Goal: Task Accomplishment & Management: Complete application form

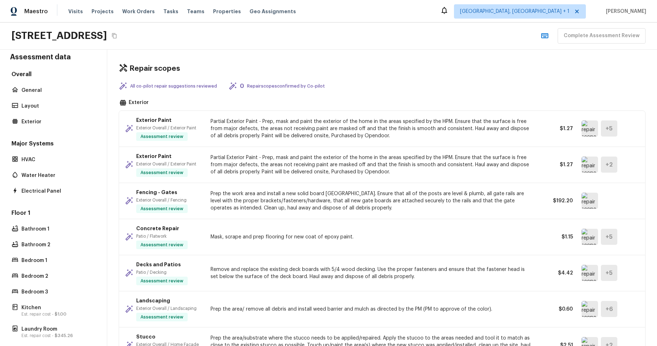
scroll to position [83, 0]
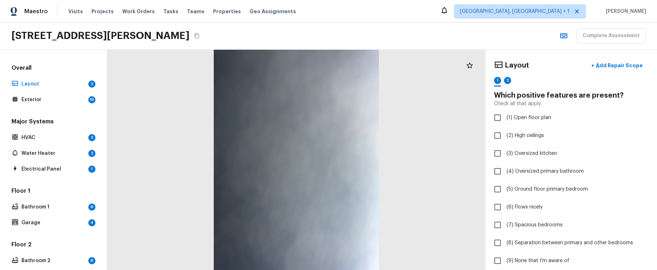
click at [566, 75] on div "Layout + Add Repair Scope 1 2" at bounding box center [571, 73] width 154 height 30
checkbox input "true"
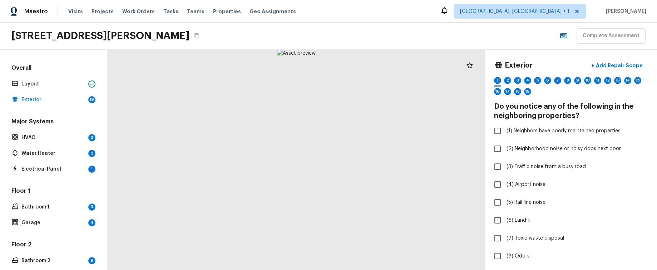
checkbox input "true"
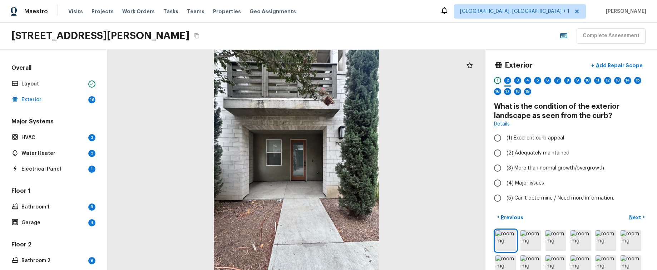
radio input "true"
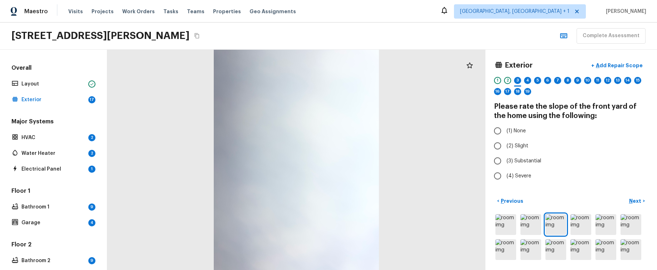
radio input "true"
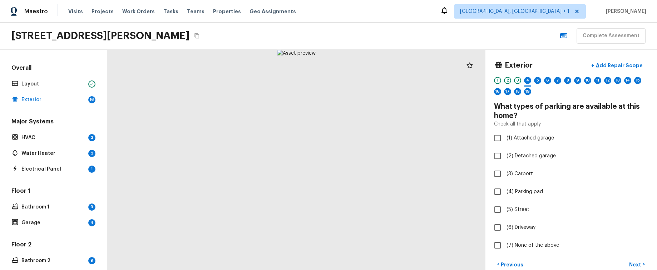
checkbox input "true"
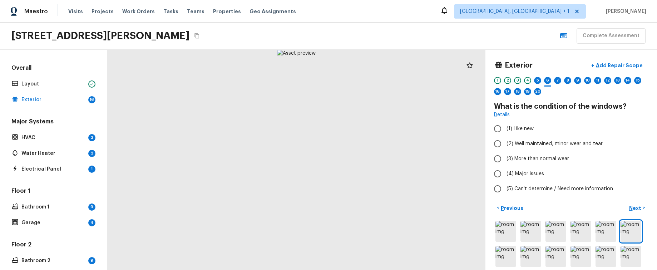
radio input "true"
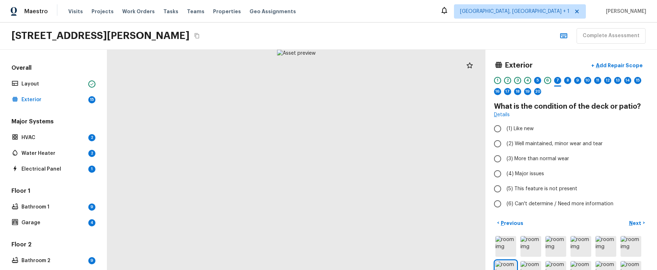
radio input "true"
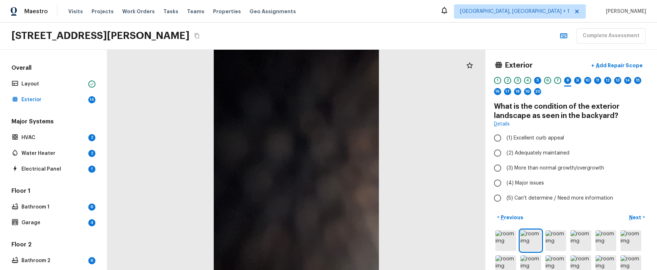
radio input "true"
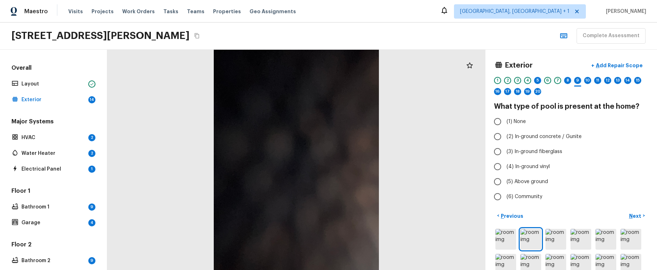
radio input "true"
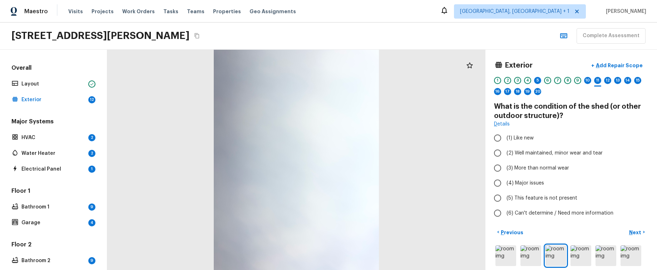
radio input "true"
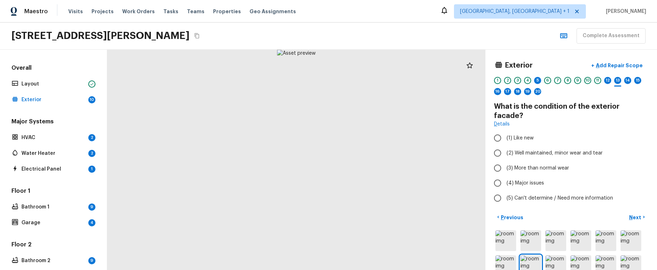
radio input "true"
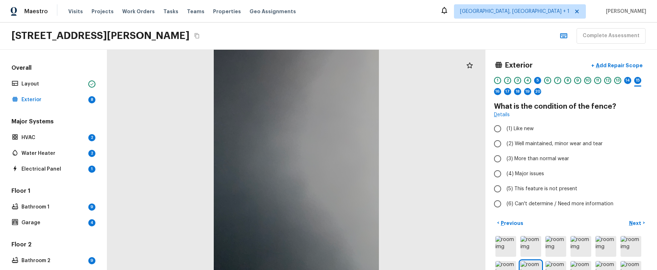
radio input "true"
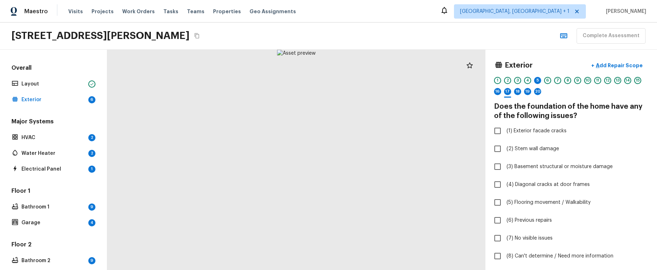
checkbox input "true"
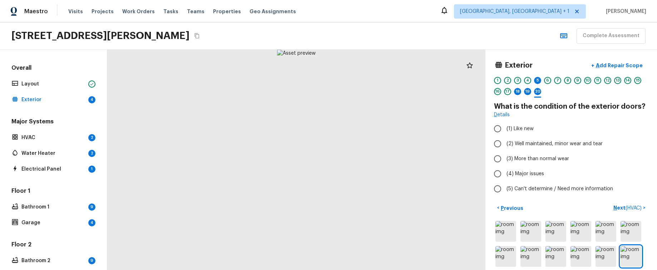
radio input "true"
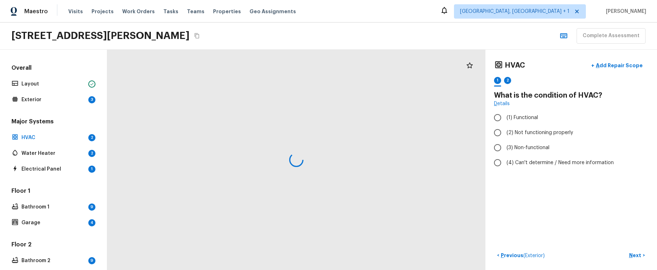
radio input "true"
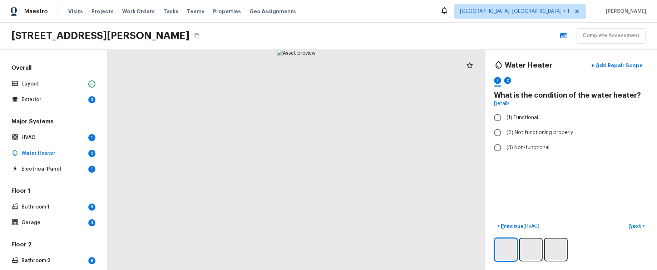
radio input "true"
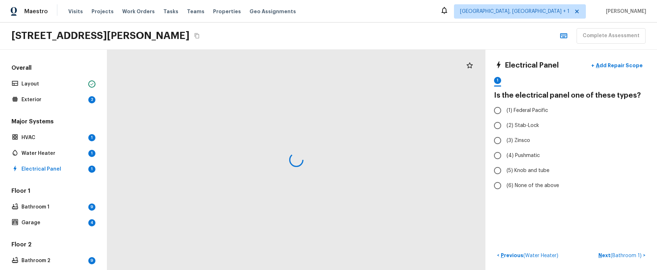
radio input "true"
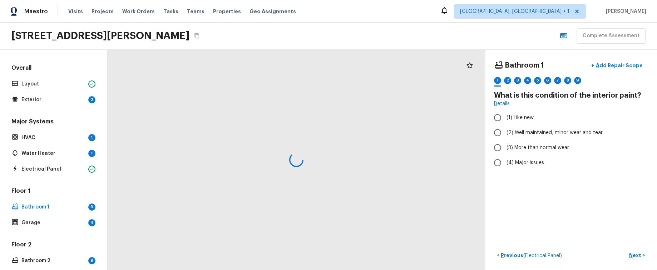
radio input "true"
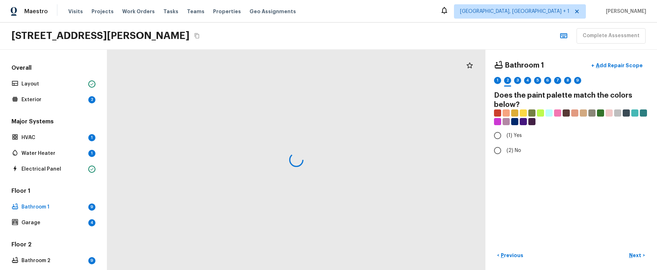
radio input "true"
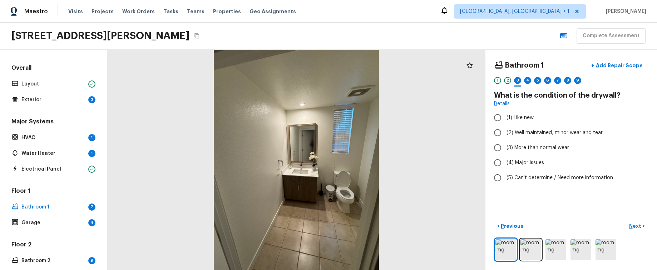
radio input "true"
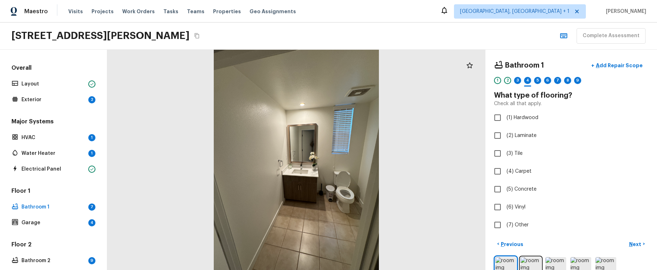
checkbox input "true"
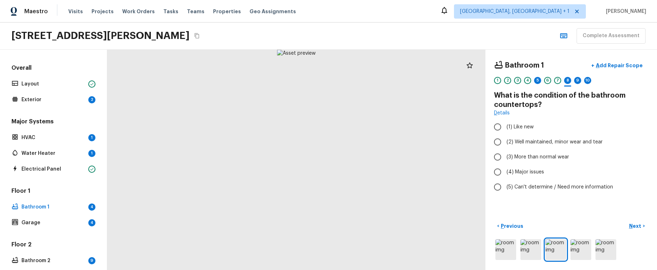
radio input "true"
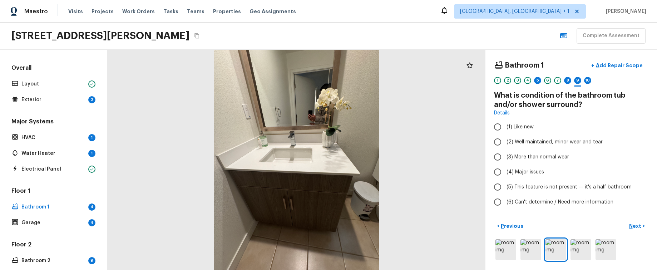
radio input "true"
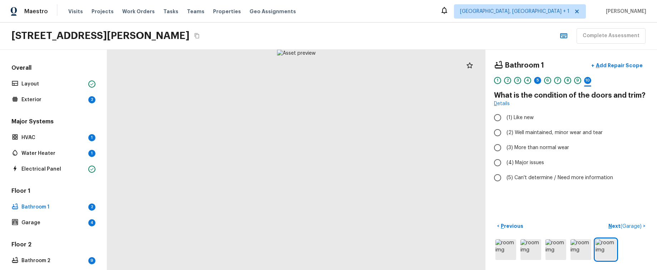
radio input "true"
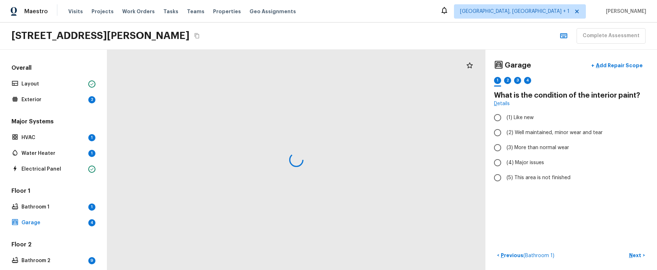
radio input "true"
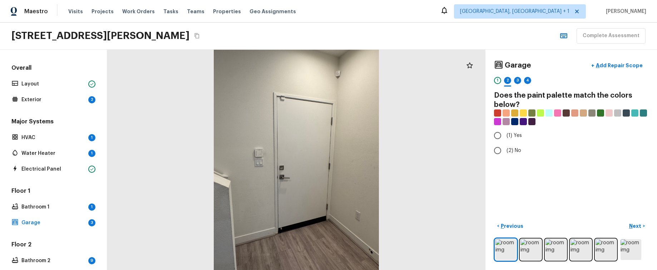
radio input "true"
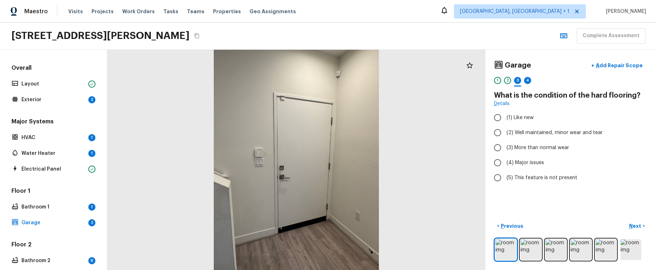
radio input "true"
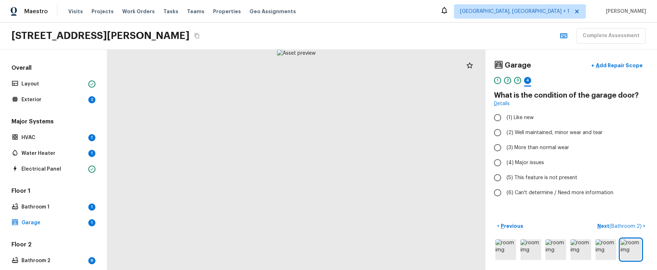
radio input "true"
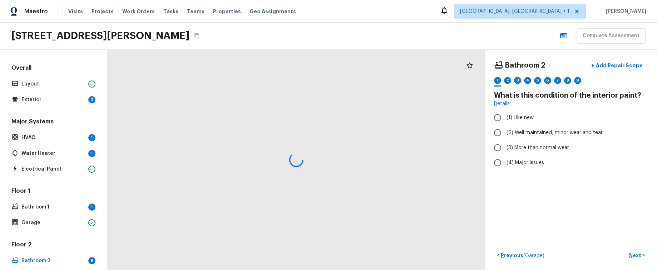
radio input "true"
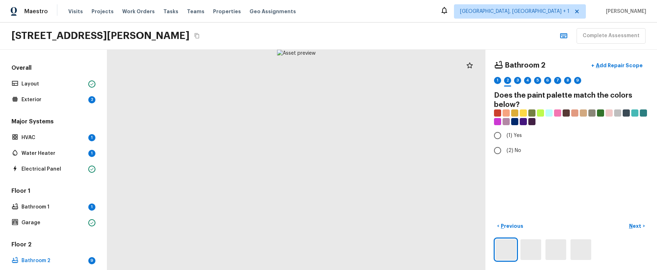
radio input "true"
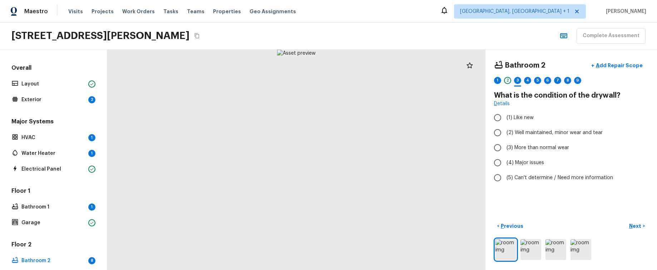
radio input "true"
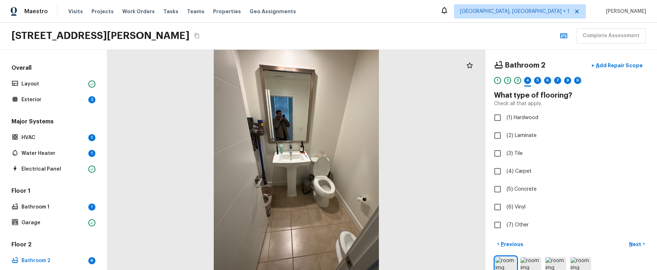
checkbox input "true"
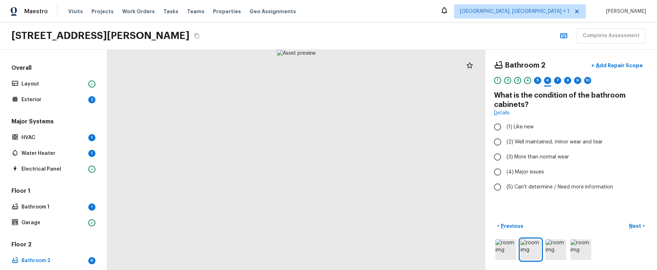
radio input "true"
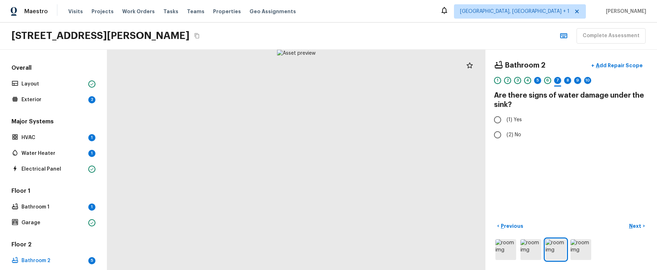
radio input "true"
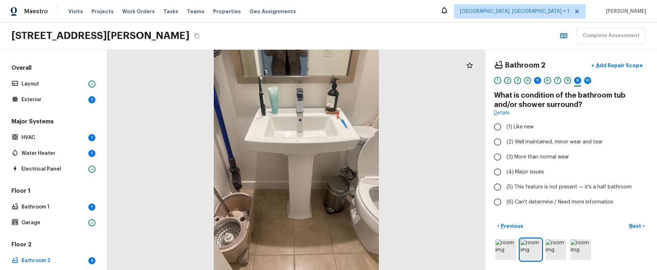
radio input "true"
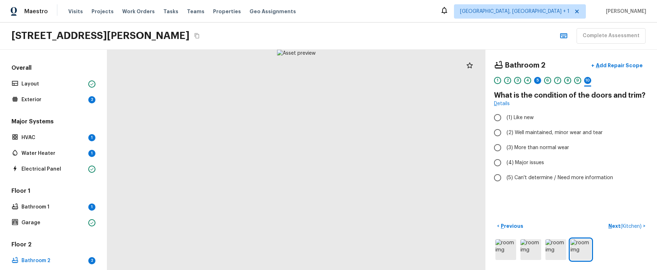
radio input "true"
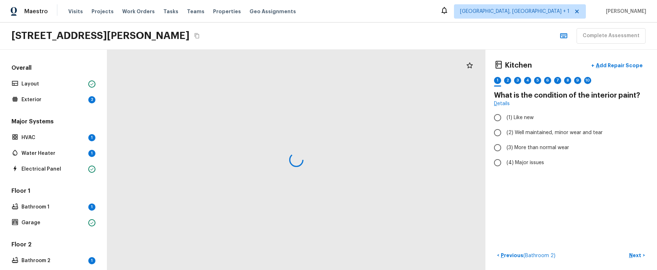
radio input "true"
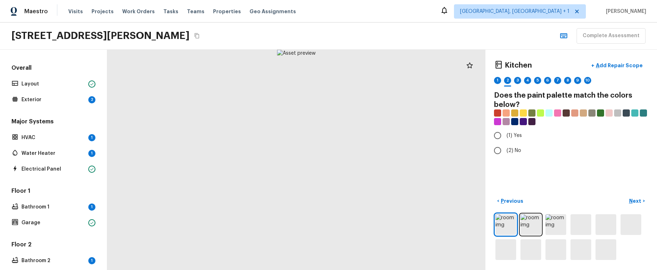
radio input "true"
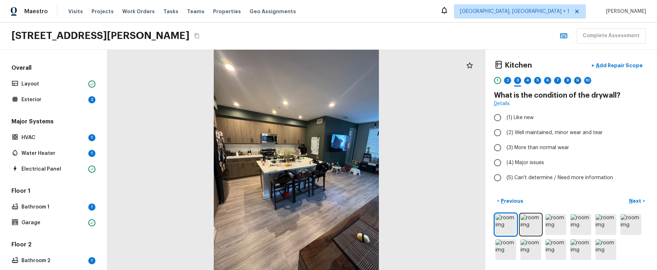
radio input "true"
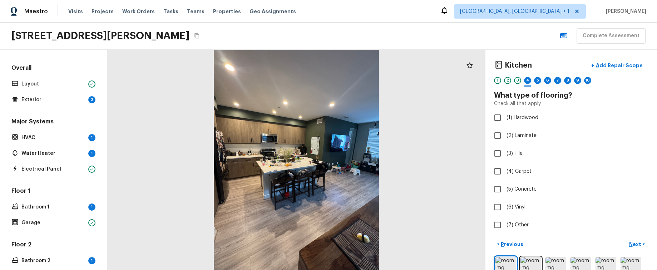
checkbox input "true"
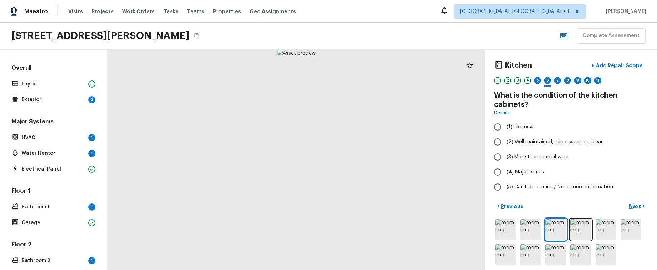
radio input "true"
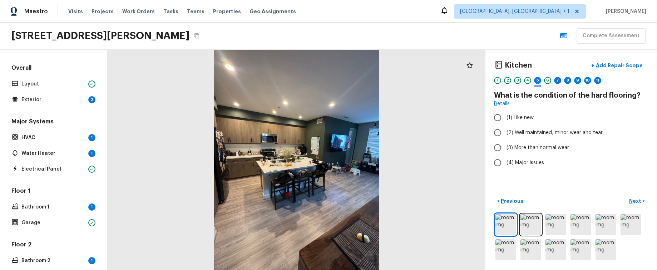
radio input "true"
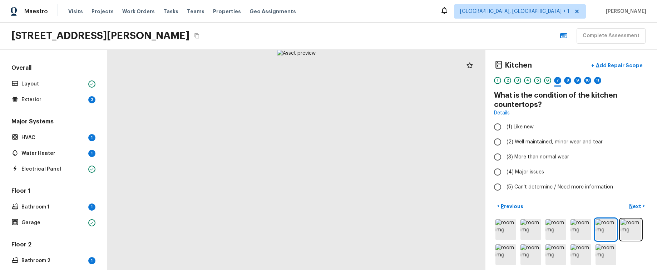
radio input "true"
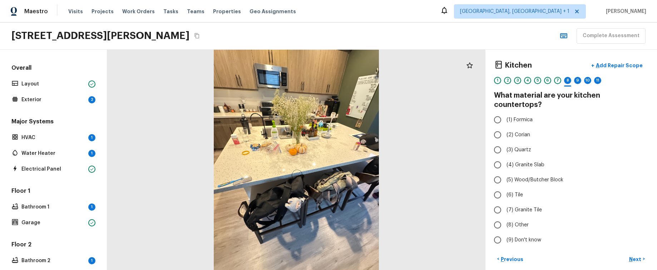
radio input "true"
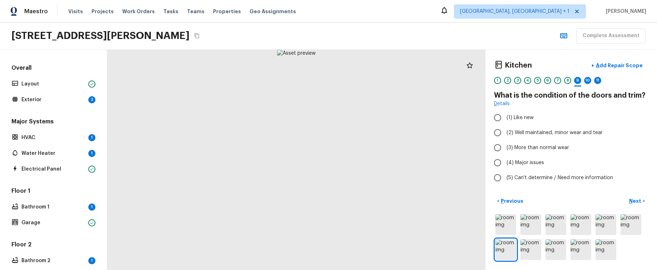
radio input "true"
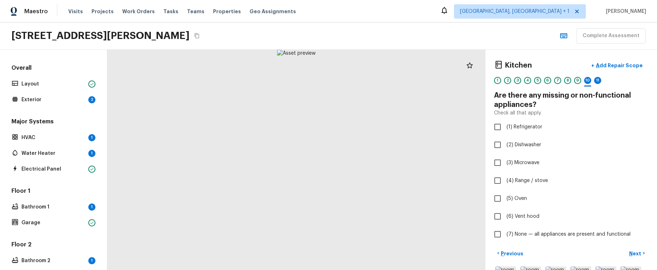
checkbox input "true"
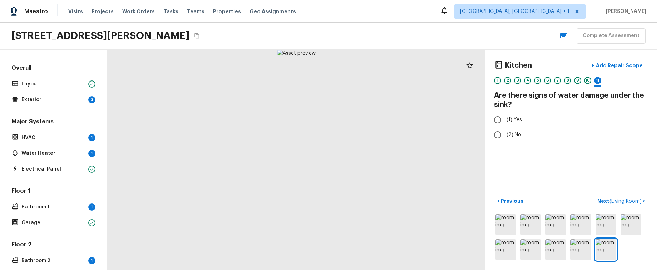
radio input "true"
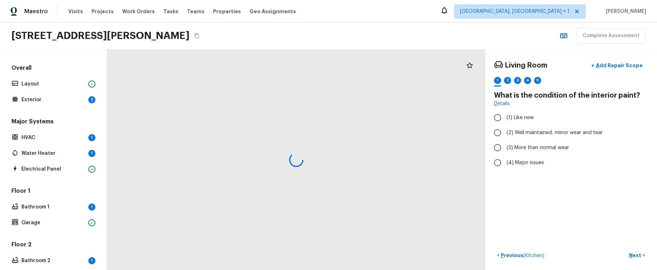
radio input "true"
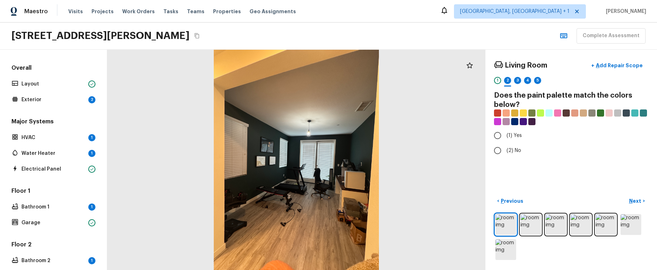
radio input "true"
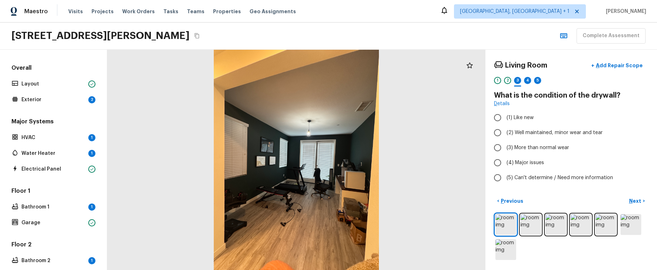
radio input "true"
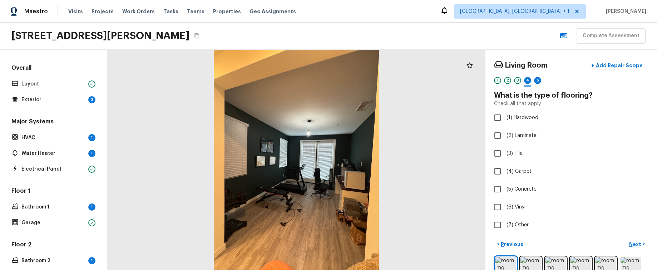
checkbox input "true"
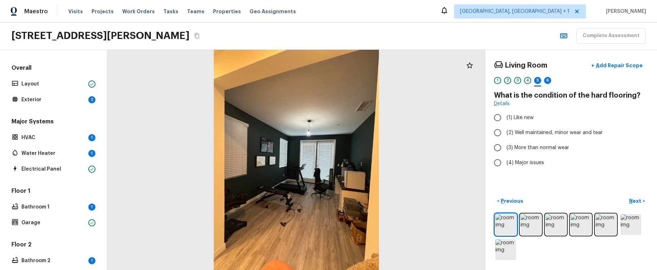
radio input "true"
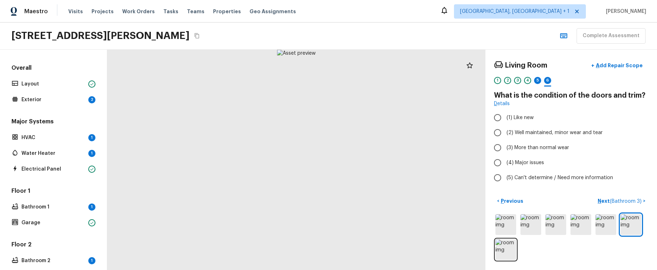
radio input "true"
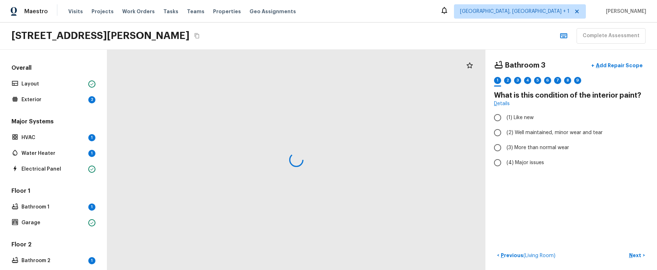
radio input "true"
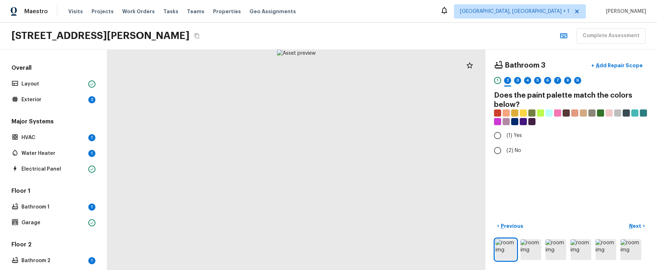
radio input "true"
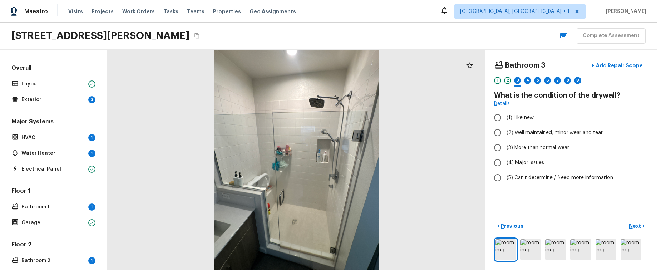
radio input "true"
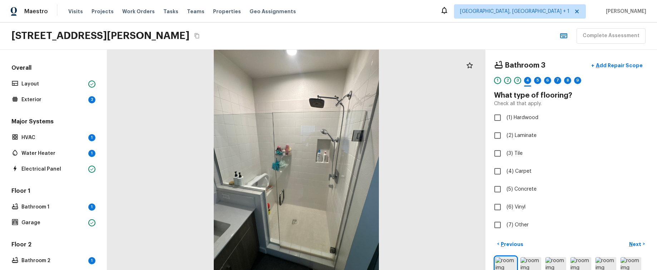
checkbox input "true"
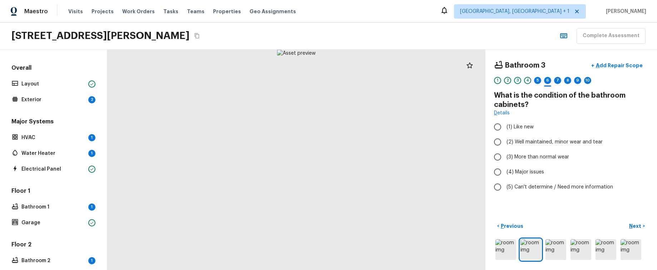
radio input "true"
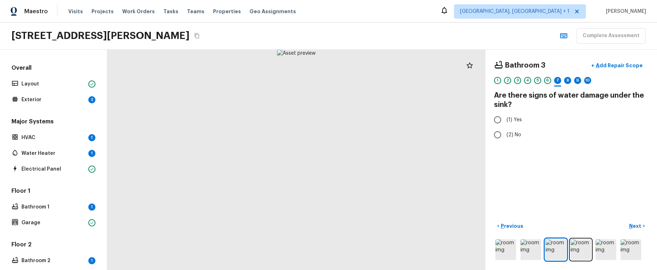
radio input "true"
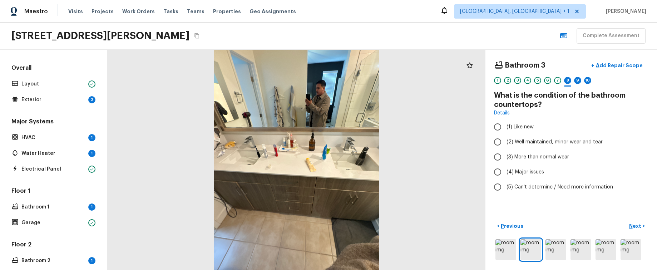
radio input "true"
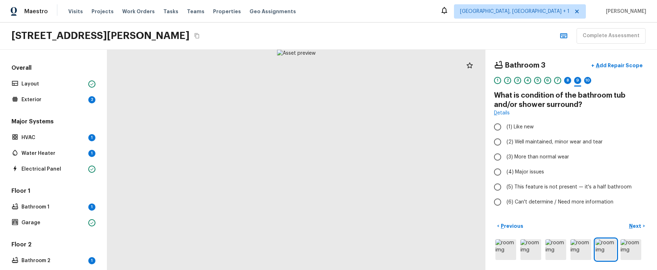
radio input "true"
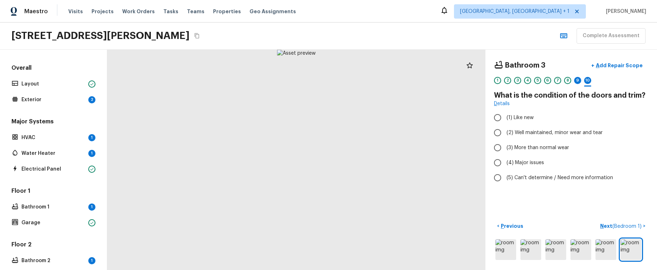
radio input "true"
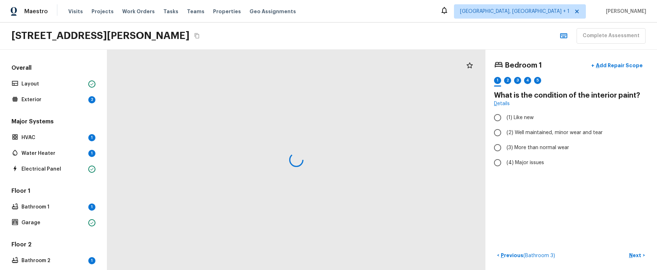
radio input "true"
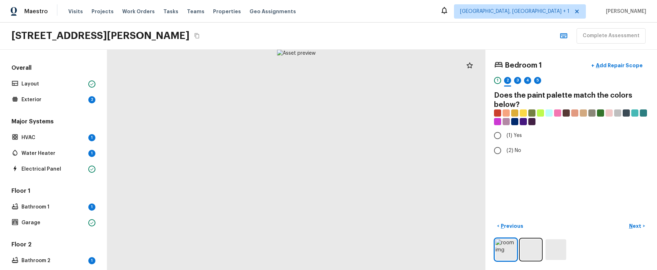
radio input "true"
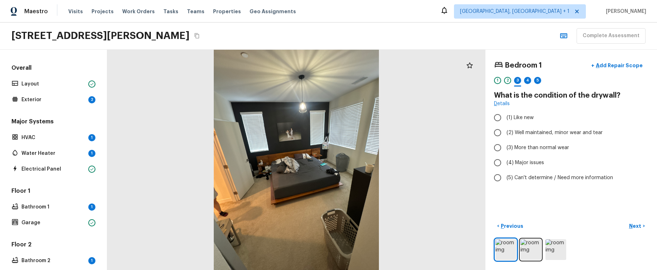
radio input "true"
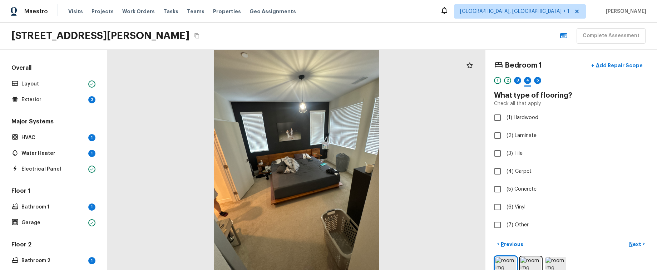
checkbox input "true"
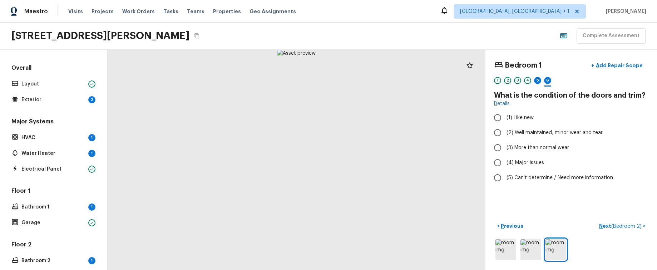
radio input "true"
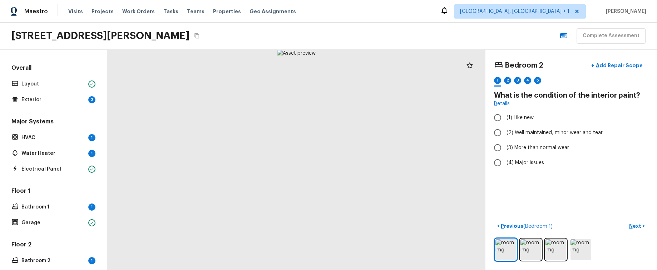
radio input "true"
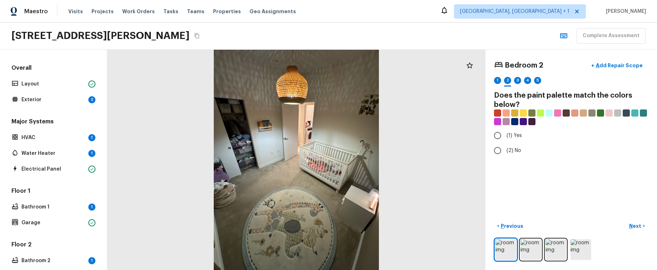
radio input "true"
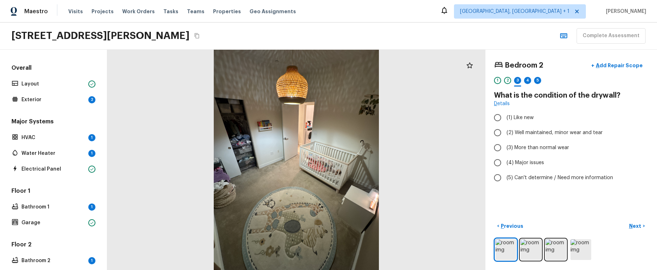
radio input "true"
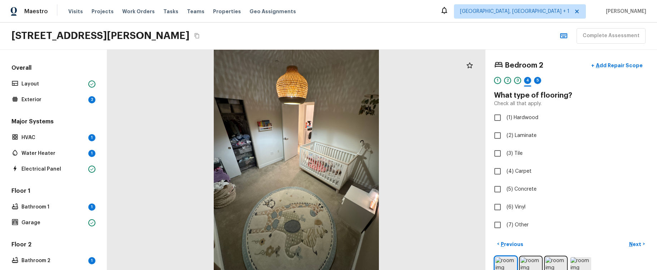
checkbox input "true"
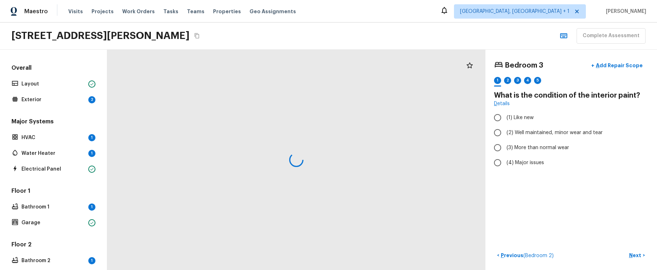
radio input "true"
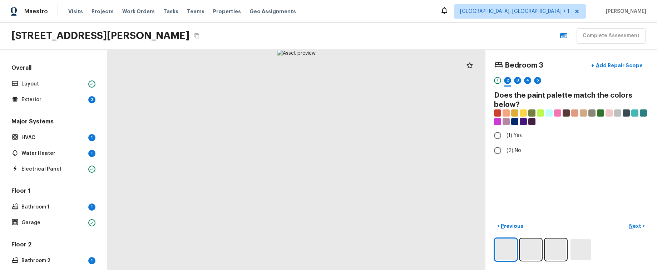
radio input "true"
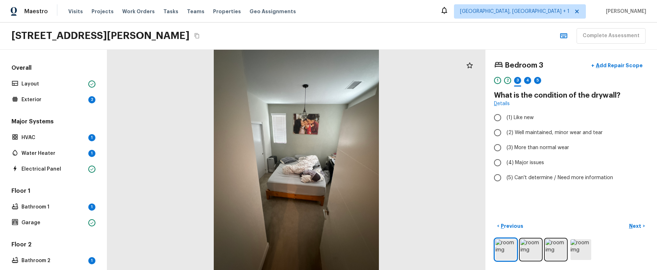
radio input "true"
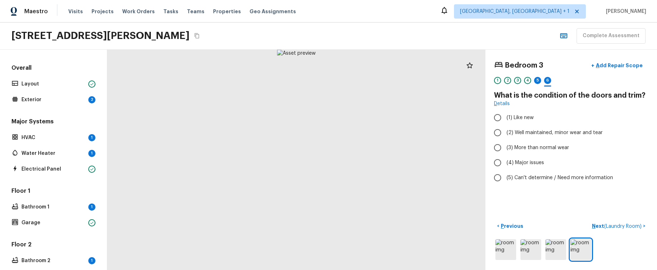
radio input "true"
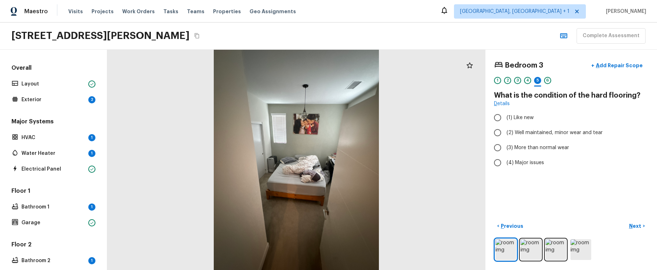
radio input "true"
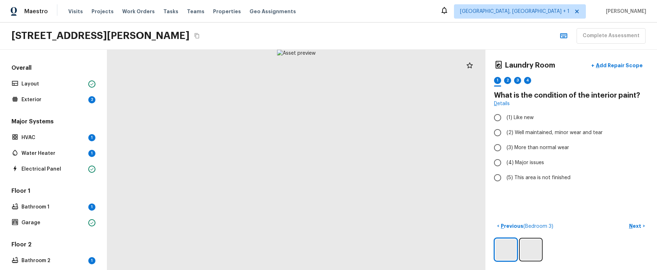
radio input "true"
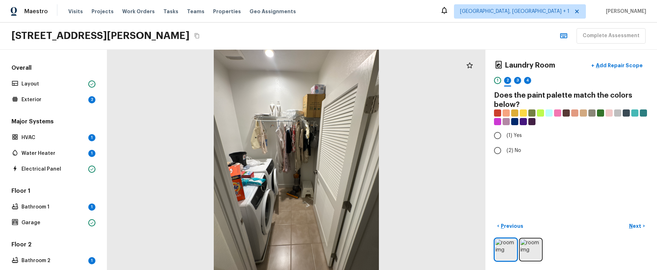
radio input "true"
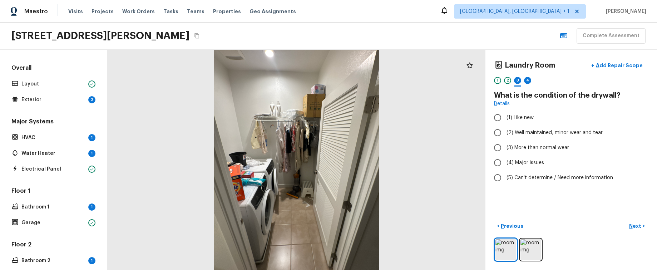
radio input "true"
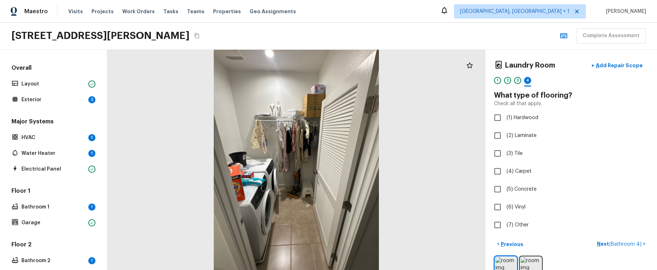
checkbox input "true"
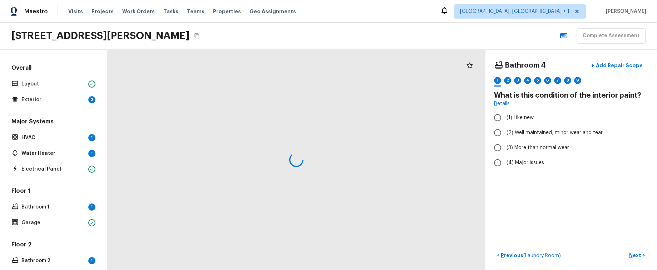
radio input "true"
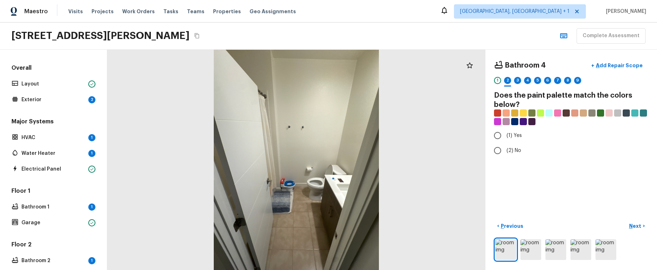
radio input "true"
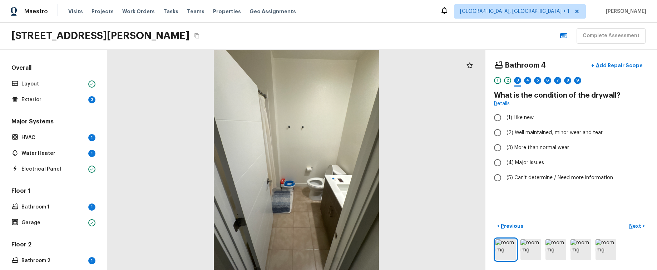
radio input "true"
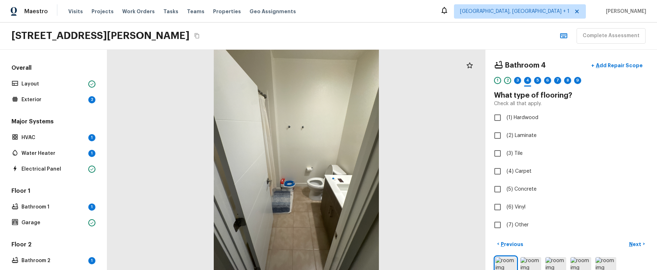
checkbox input "true"
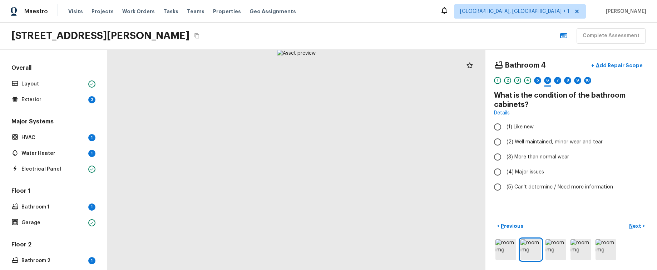
radio input "true"
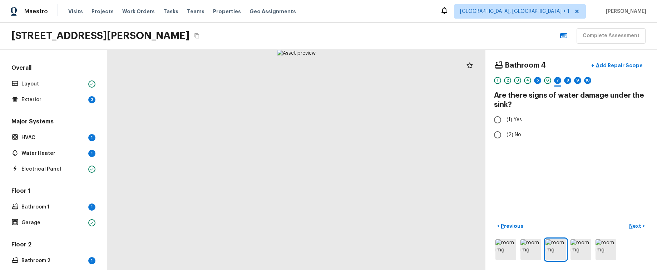
radio input "true"
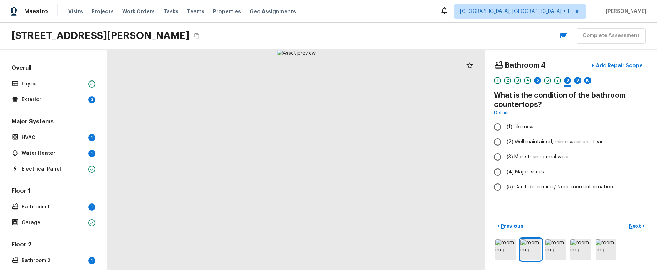
radio input "true"
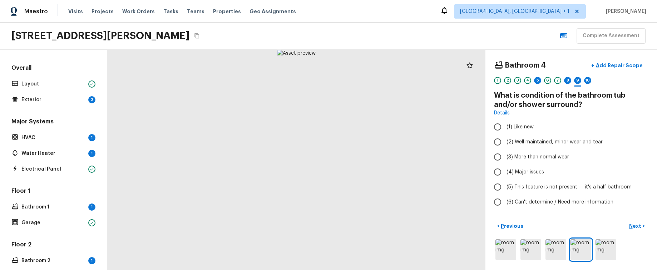
radio input "true"
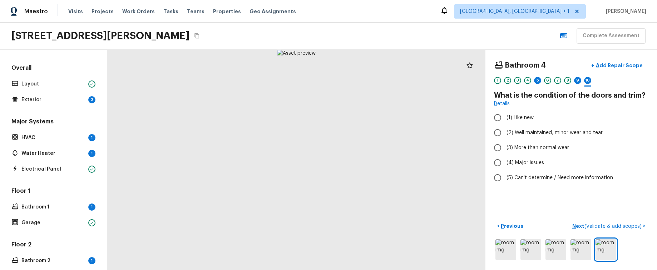
radio input "true"
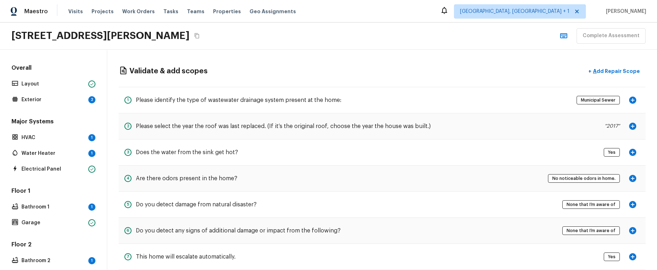
drag, startPoint x: 25, startPoint y: 102, endPoint x: 84, endPoint y: 105, distance: 59.8
click at [25, 102] on p "Exterior" at bounding box center [53, 99] width 64 height 7
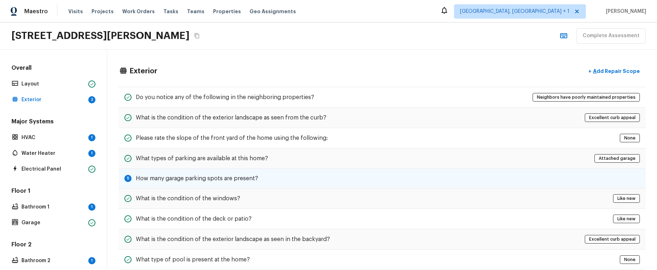
click at [318, 146] on div "5 How many garage parking spots are present?" at bounding box center [382, 179] width 527 height 20
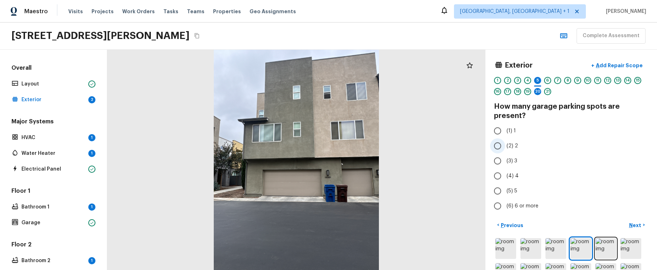
radio input "true"
click at [540, 90] on div "20" at bounding box center [537, 91] width 7 height 7
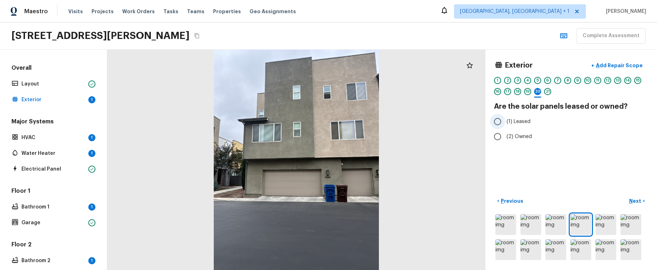
click at [524, 124] on span "(1) Leased" at bounding box center [518, 121] width 24 height 7
click at [505, 124] on input "(1) Leased" at bounding box center [497, 121] width 15 height 15
radio input "true"
drag, startPoint x: 38, startPoint y: 139, endPoint x: 41, endPoint y: 138, distance: 3.6
click at [38, 139] on p "HVAC" at bounding box center [53, 137] width 64 height 7
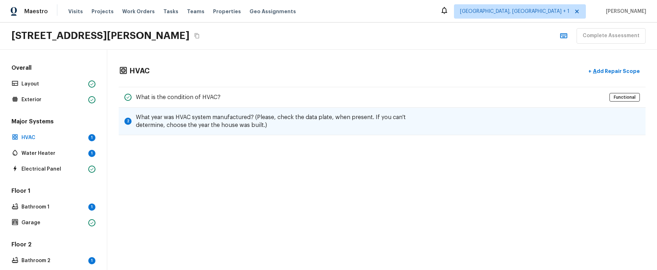
click at [325, 126] on h5 "What year was HVAC system manufactured? (Please, check the data plate, when pre…" at bounding box center [285, 121] width 298 height 16
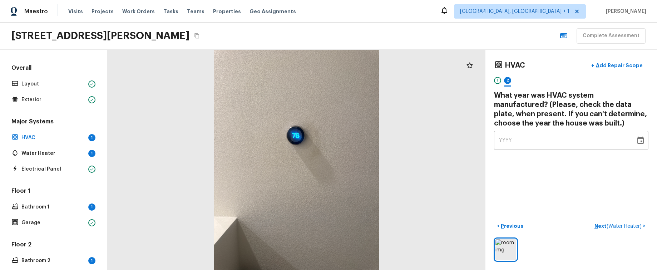
click at [629, 141] on div "YYYY" at bounding box center [565, 140] width 132 height 19
click at [641, 139] on icon "Choose date" at bounding box center [640, 140] width 6 height 7
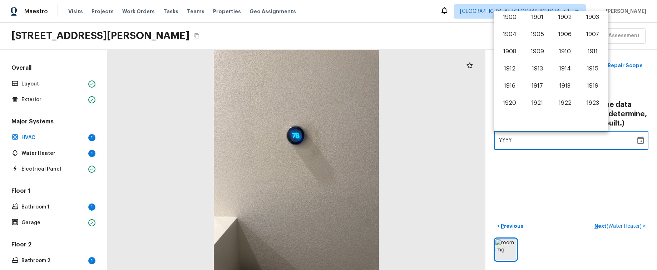
scroll to position [445, 0]
click at [504, 104] on button "2024" at bounding box center [510, 104] width 26 height 13
type input "2024"
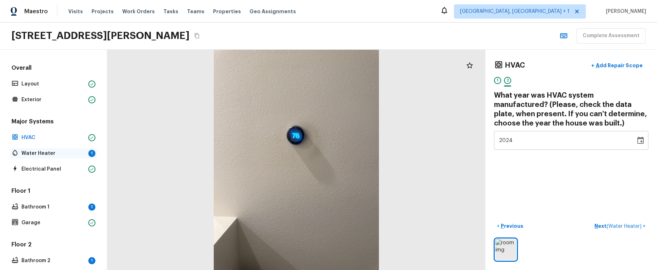
click at [49, 146] on p "Water Heater" at bounding box center [53, 153] width 64 height 7
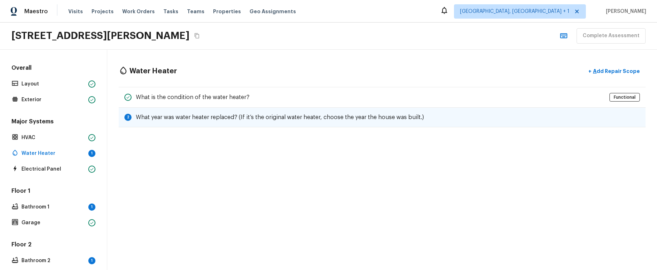
click at [583, 119] on div "2 What year was water heater replaced? (If it’s the original water heater, choo…" at bounding box center [382, 118] width 527 height 20
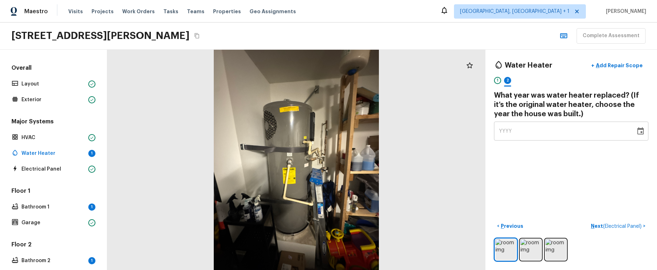
click at [645, 133] on button "Choose date" at bounding box center [640, 131] width 14 height 14
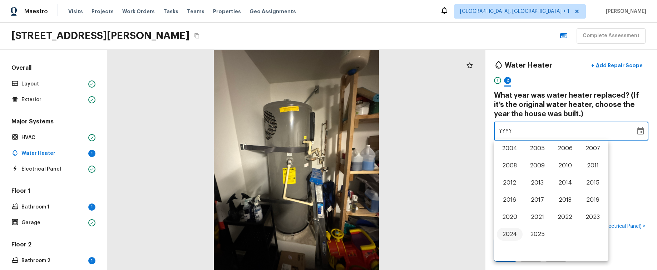
click at [503, 146] on button "2024" at bounding box center [510, 234] width 26 height 13
type input "2024"
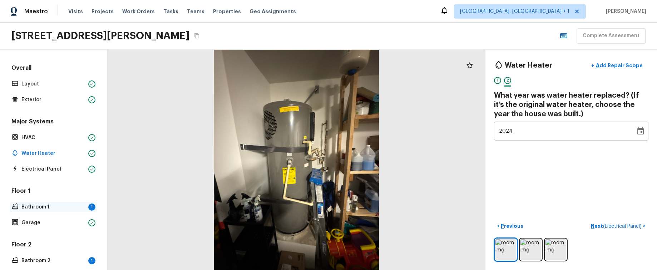
click at [46, 146] on p "Bathroom 1" at bounding box center [53, 206] width 64 height 7
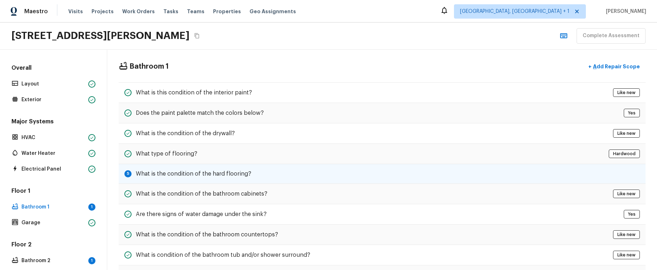
scroll to position [4, 0]
click at [508, 146] on div "5 What is the condition of the hard flooring?" at bounding box center [382, 175] width 527 height 20
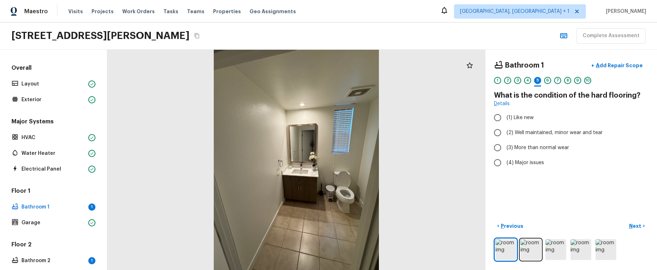
radio input "true"
click at [76, 146] on div "Bathroom 2 1" at bounding box center [53, 261] width 87 height 10
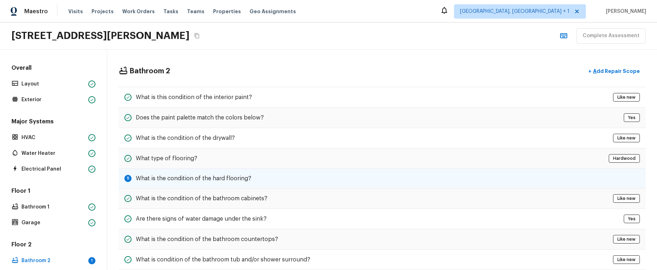
click at [228, 146] on h5 "What is the condition of the hard flooring?" at bounding box center [193, 178] width 115 height 8
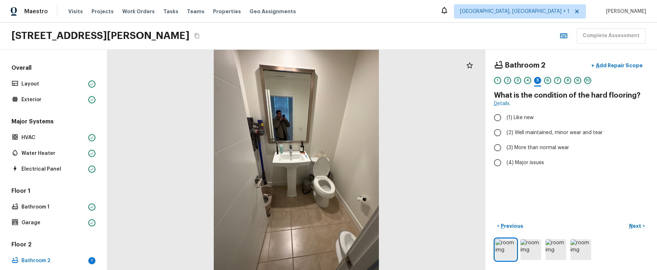
radio input "true"
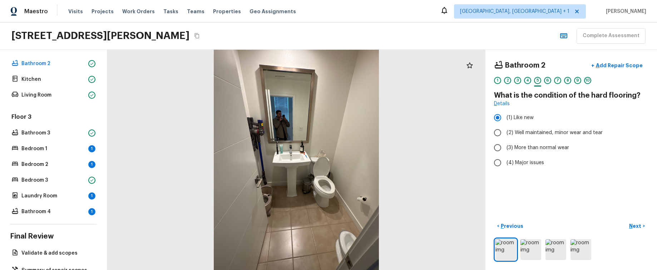
scroll to position [210, 0]
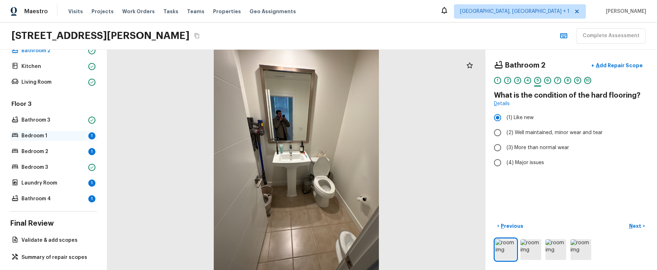
click at [64, 138] on p "Bedroom 1" at bounding box center [53, 135] width 64 height 7
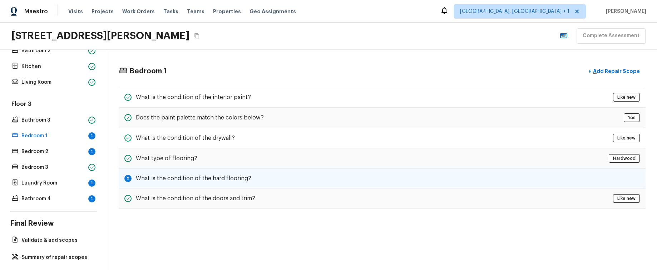
click at [238, 146] on h5 "What is the condition of the hard flooring?" at bounding box center [193, 178] width 115 height 8
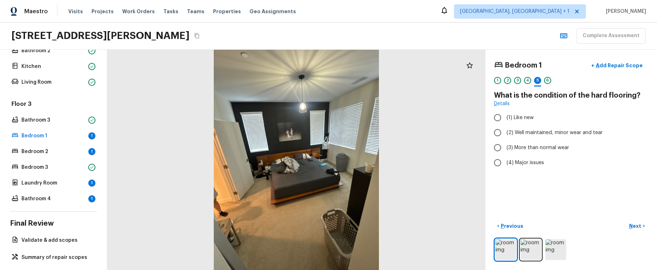
radio input "true"
click at [82, 146] on p "Bedroom 2" at bounding box center [53, 151] width 64 height 7
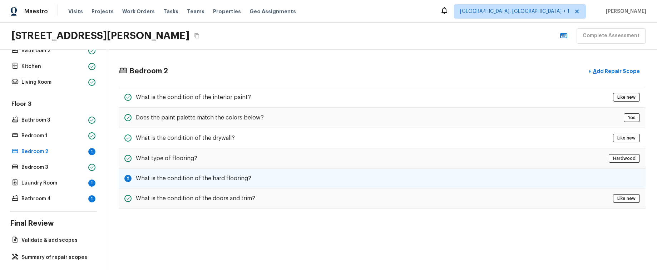
click at [209, 146] on h5 "What is the condition of the hard flooring?" at bounding box center [193, 178] width 115 height 8
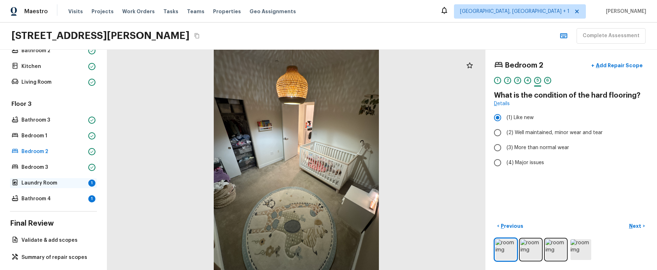
click at [79, 146] on p "Laundry Room" at bounding box center [53, 182] width 64 height 7
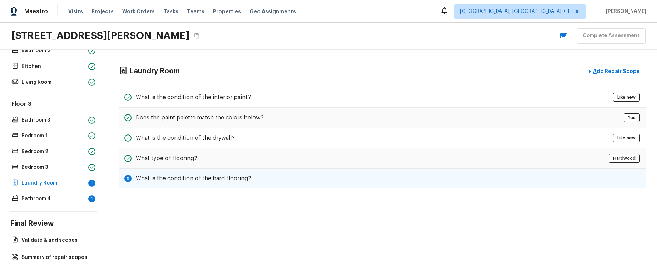
click at [174, 146] on h5 "What is the condition of the hard flooring?" at bounding box center [193, 178] width 115 height 8
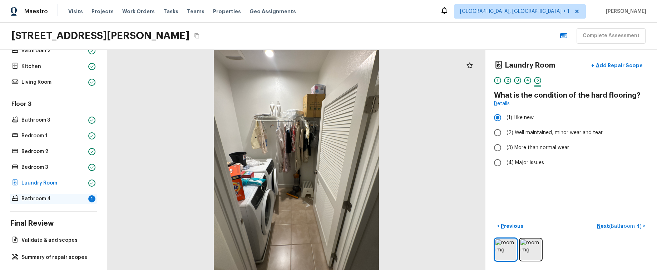
click at [75, 146] on p "Bathroom 4" at bounding box center [53, 198] width 64 height 7
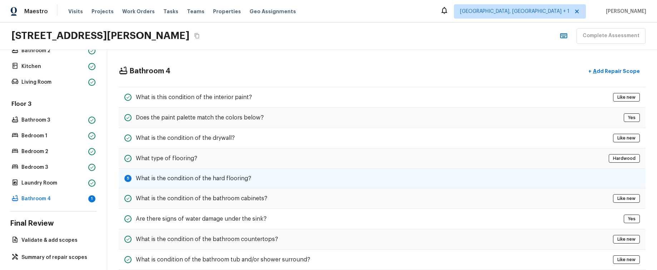
click at [180, 146] on h5 "What is the condition of the hard flooring?" at bounding box center [193, 178] width 115 height 8
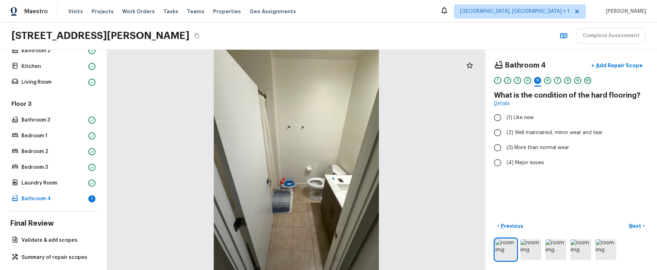
radio input "true"
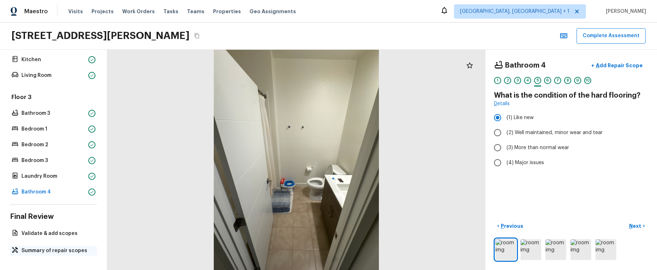
click at [71, 146] on p "Summary of repair scopes" at bounding box center [56, 250] width 71 height 7
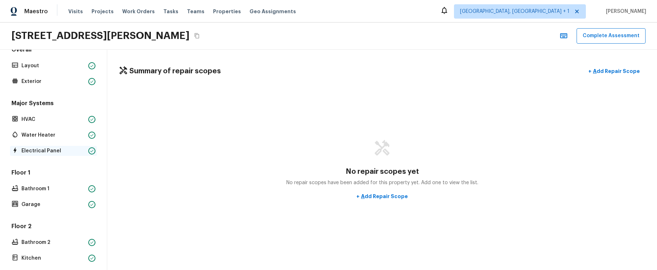
scroll to position [29, 0]
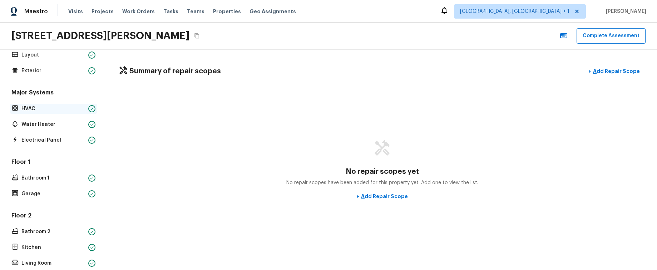
click at [58, 113] on div "HVAC" at bounding box center [53, 109] width 87 height 10
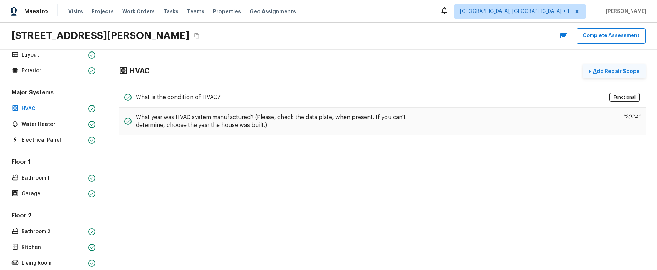
click at [610, 74] on p "Add Repair Scope" at bounding box center [616, 71] width 48 height 7
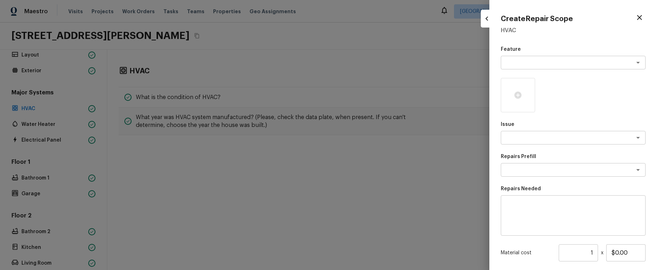
click at [464, 73] on div at bounding box center [328, 135] width 657 height 270
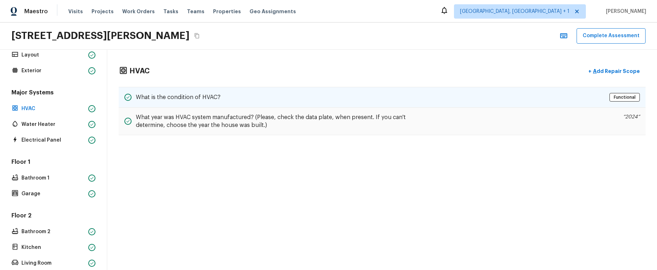
click at [480, 100] on div "What is the condition of HVAC? Functional" at bounding box center [382, 97] width 527 height 21
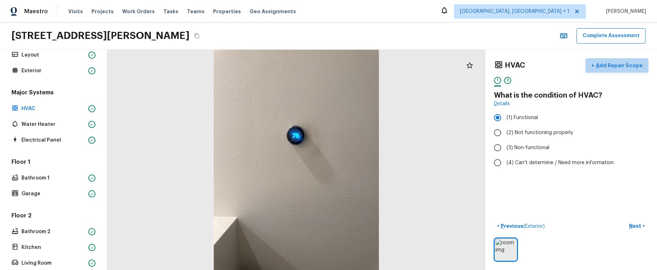
click at [631, 64] on p "Add Repair Scope" at bounding box center [618, 65] width 48 height 7
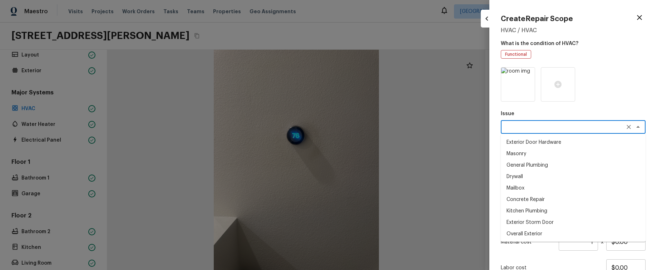
click at [598, 127] on textarea at bounding box center [563, 126] width 118 height 7
click at [583, 146] on li "Masonry" at bounding box center [573, 153] width 145 height 11
type textarea "Masonry"
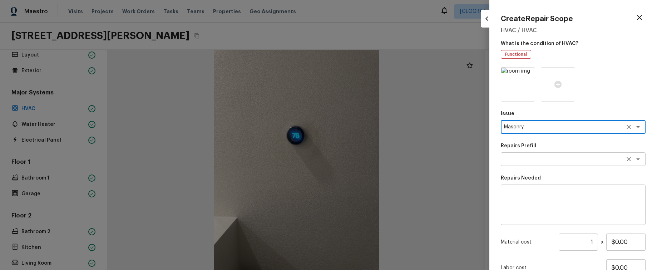
click at [583, 146] on div "x ​" at bounding box center [573, 159] width 145 height 14
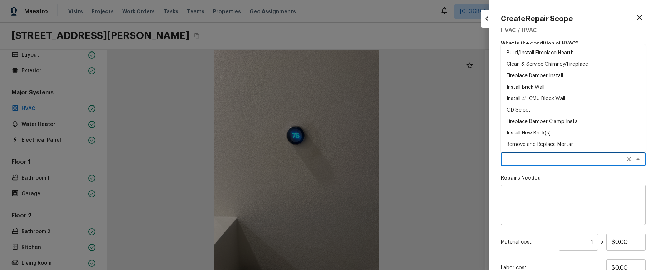
click at [581, 143] on li "Remove and Replace Mortar" at bounding box center [573, 144] width 145 height 11
type textarea "Remove and Replace Mortar"
type textarea "Clean failing/damaged mortar joints, ensuring all loose material is removed. Ap…"
type input "$29.09"
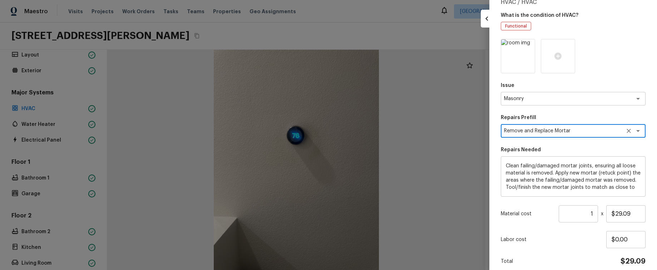
scroll to position [59, 0]
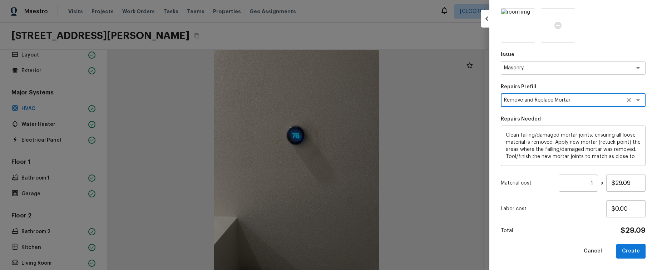
click at [630, 146] on button "Create" at bounding box center [630, 251] width 29 height 15
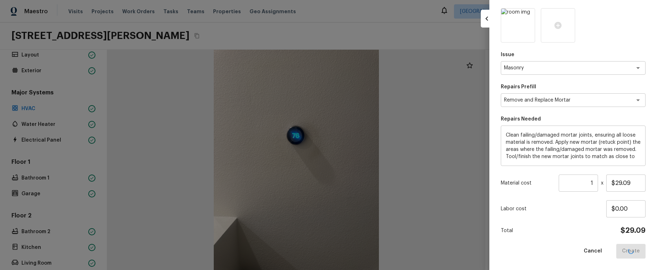
type input "$0.00"
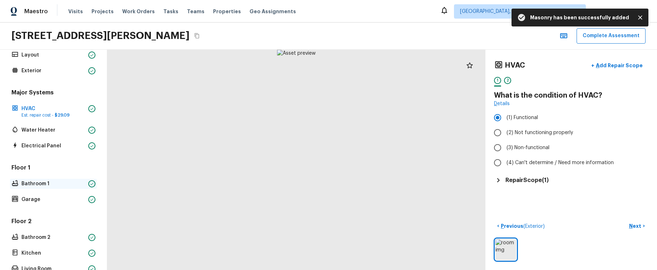
click at [34, 146] on p "Bathroom 1" at bounding box center [53, 183] width 64 height 7
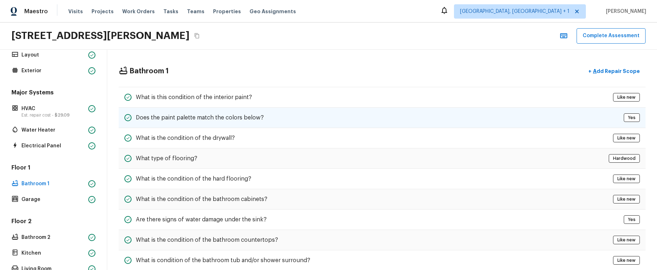
click at [486, 119] on div "Does the paint palette match the colors below? Yes" at bounding box center [382, 118] width 527 height 20
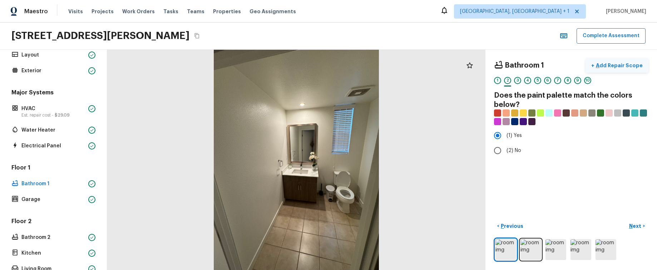
click at [632, 64] on p "Add Repair Scope" at bounding box center [618, 65] width 48 height 7
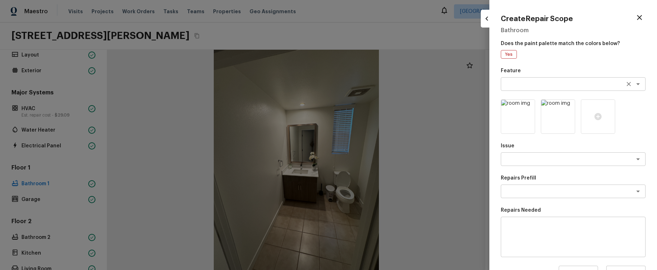
click at [557, 84] on textarea at bounding box center [563, 83] width 118 height 7
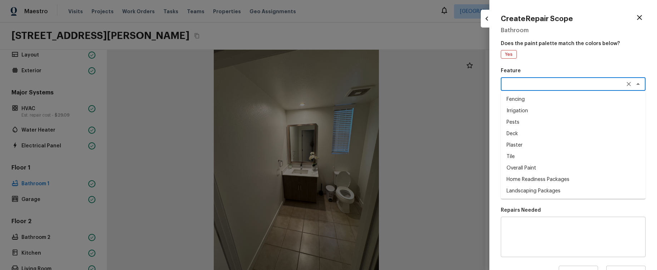
click at [541, 135] on li "Deck" at bounding box center [573, 133] width 145 height 11
type textarea "Deck"
click at [553, 146] on textarea at bounding box center [563, 158] width 118 height 7
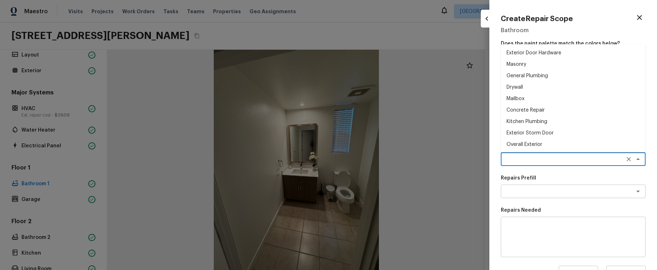
click at [556, 143] on li "Overall Exterior" at bounding box center [573, 144] width 145 height 11
type textarea "Overall Exterior"
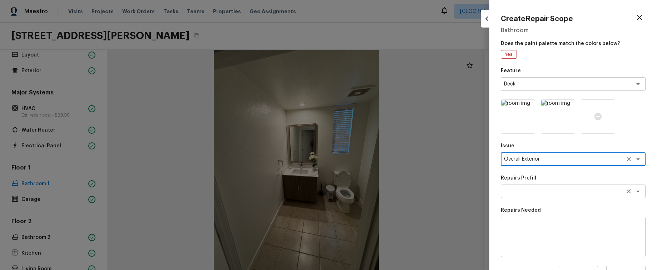
click at [558, 146] on textarea at bounding box center [563, 191] width 118 height 7
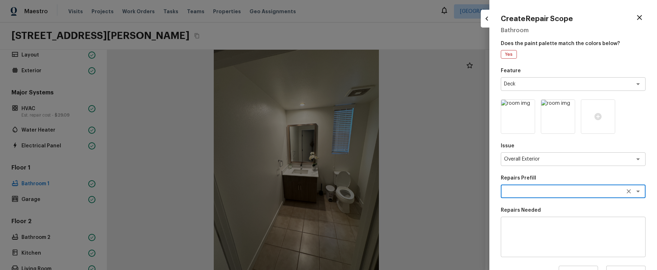
click at [546, 146] on div "x ​" at bounding box center [573, 191] width 145 height 14
click at [544, 146] on li "Vendor Incentive" at bounding box center [573, 206] width 145 height 11
type textarea "Vendor Incentive"
type textarea "GC Bonus"
type input "$100.00"
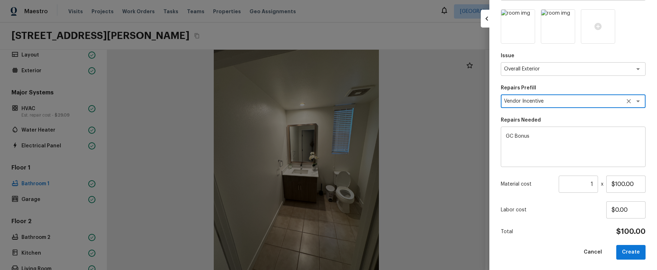
scroll to position [91, 0]
click at [628, 146] on button "Create" at bounding box center [630, 251] width 29 height 15
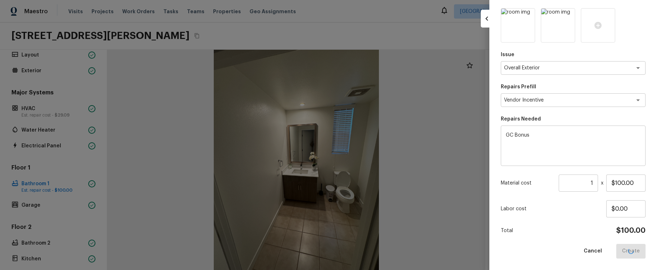
type input "$0.00"
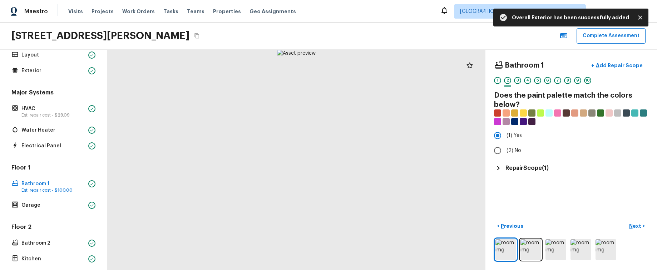
scroll to position [0, 0]
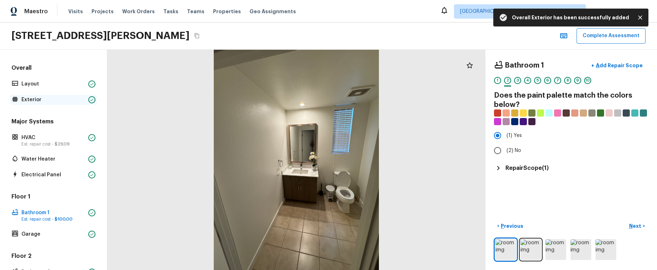
click at [45, 100] on p "Exterior" at bounding box center [53, 99] width 64 height 7
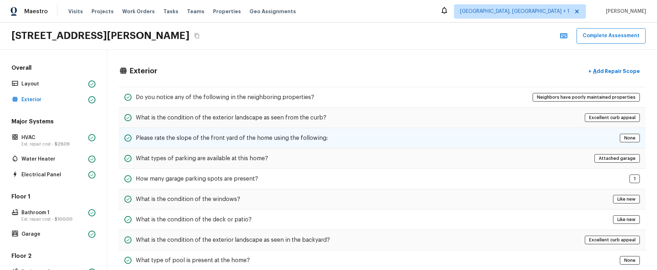
click at [253, 129] on div "Please rate the slope of the front yard of the home using the following: None" at bounding box center [382, 138] width 527 height 20
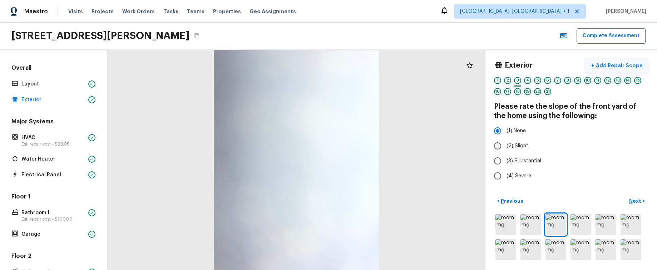
click at [613, 68] on p "Add Repair Scope" at bounding box center [618, 65] width 48 height 7
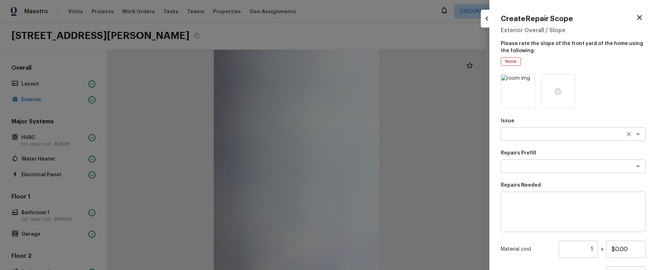
click at [548, 140] on div "x ​" at bounding box center [573, 134] width 145 height 14
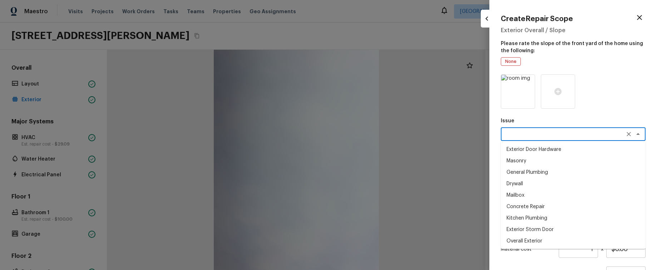
click at [547, 146] on li "Masonry" at bounding box center [573, 160] width 145 height 11
type textarea "Masonry"
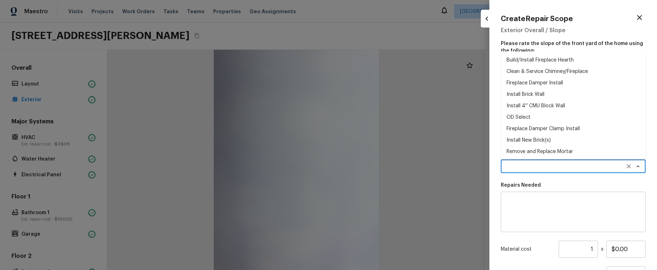
click at [548, 146] on textarea at bounding box center [563, 166] width 118 height 7
click at [556, 146] on li "Remove and Replace Mortar" at bounding box center [573, 151] width 145 height 11
type textarea "Remove and Replace Mortar"
type textarea "Clean failing/damaged mortar joints, ensuring all loose material is removed. Ap…"
type input "$29.09"
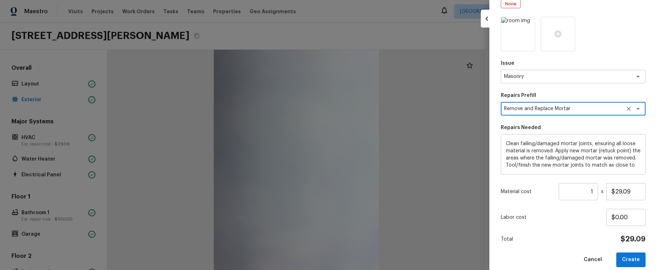
scroll to position [66, 0]
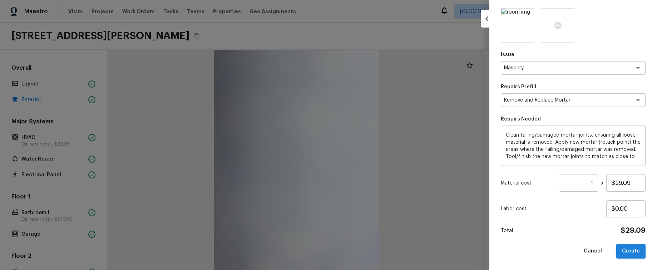
drag, startPoint x: 650, startPoint y: 268, endPoint x: 635, endPoint y: 255, distance: 19.2
click at [640, 146] on div "Create Repair Scope Exterior Overall / Slope Please rate the slope of the front…" at bounding box center [573, 135] width 168 height 270
click at [635, 146] on button "Create" at bounding box center [630, 251] width 29 height 15
type input "$0.00"
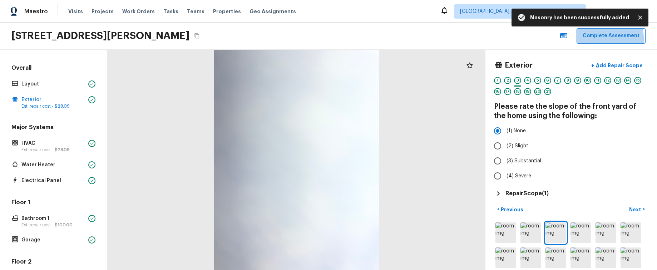
click at [594, 42] on button "Complete Assessment" at bounding box center [611, 35] width 69 height 15
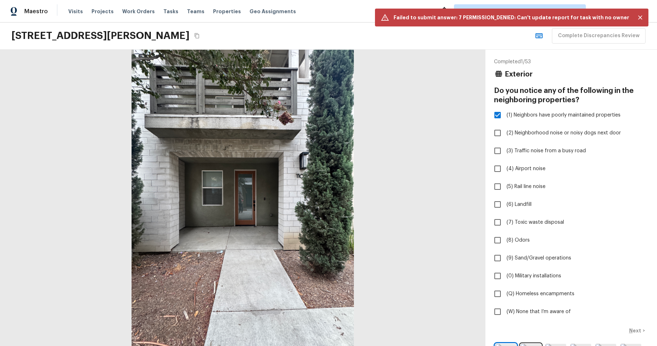
click at [618, 63] on p "Completed 1 / 53" at bounding box center [571, 61] width 154 height 7
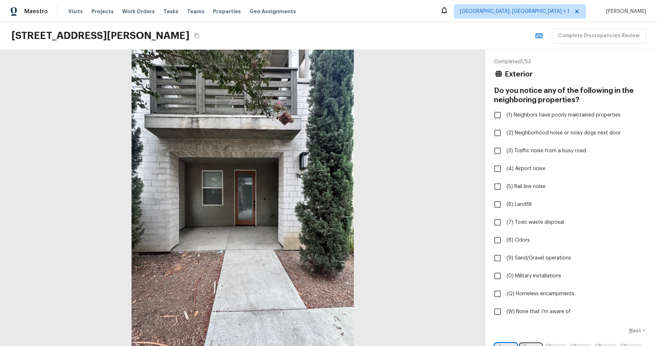
checkbox input "true"
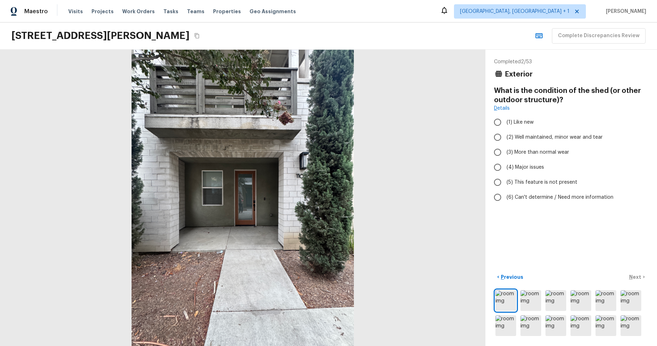
radio input "true"
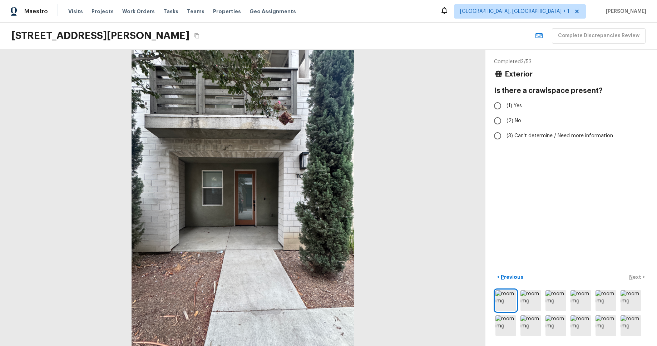
radio input "true"
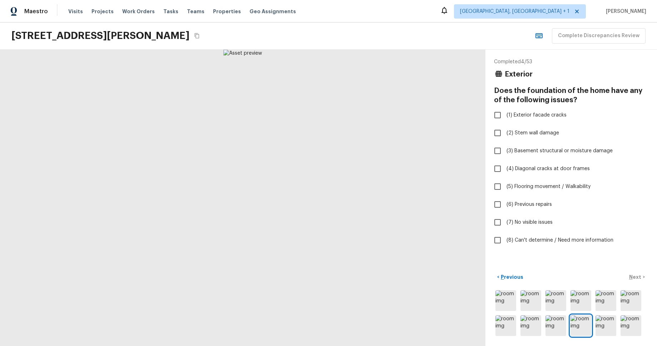
checkbox input "true"
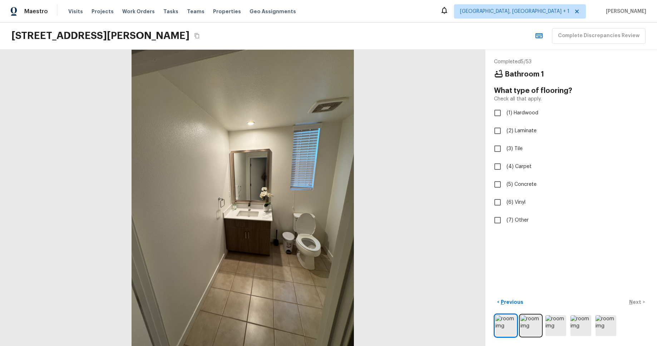
checkbox input "true"
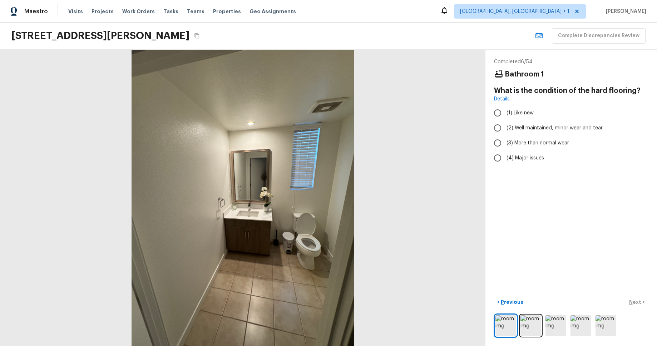
radio input "true"
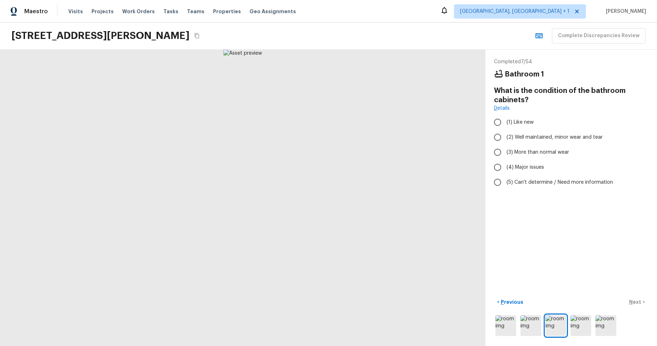
radio input "true"
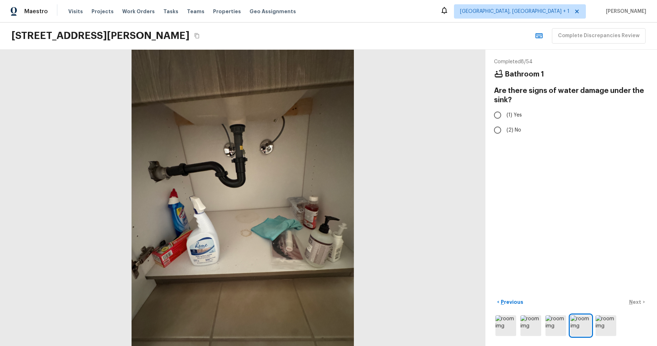
radio input "true"
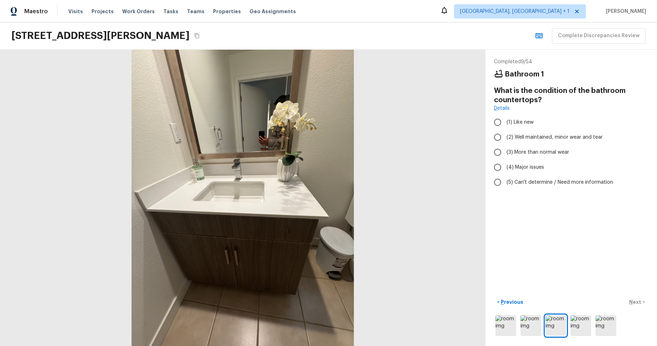
radio input "true"
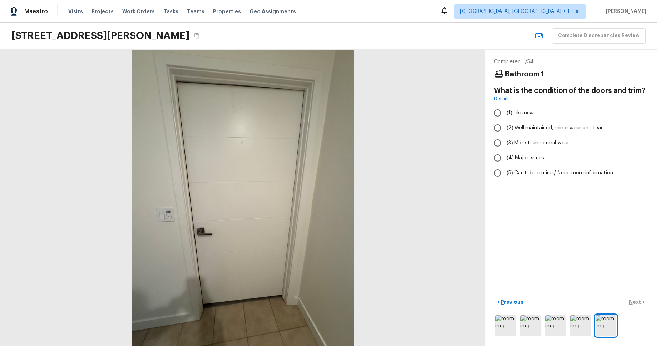
radio input "true"
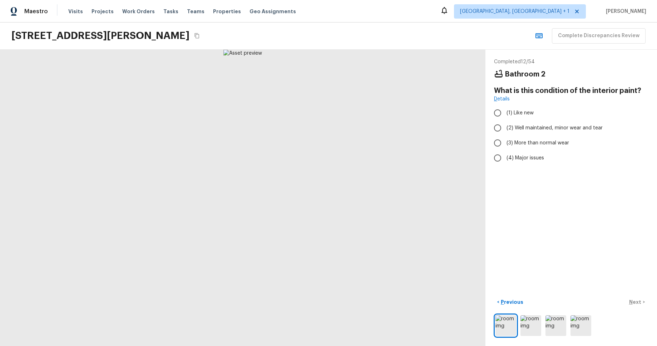
radio input "true"
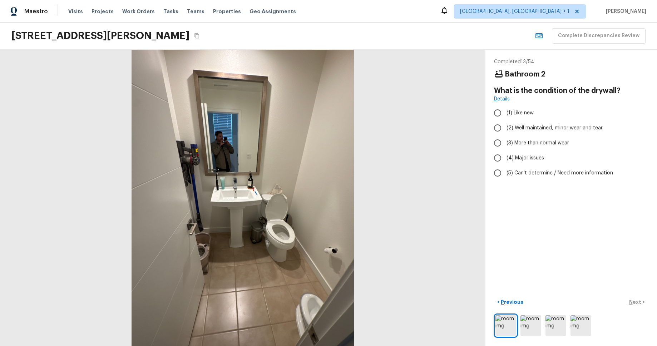
radio input "true"
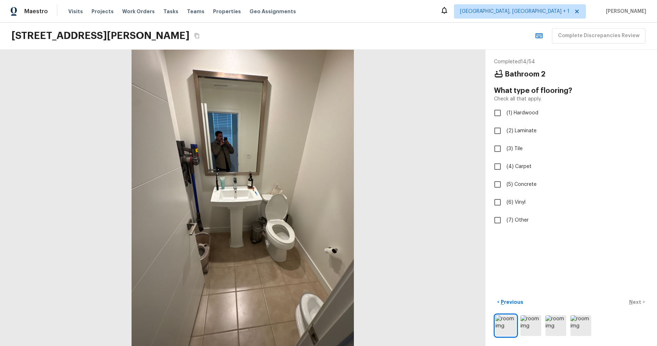
checkbox input "true"
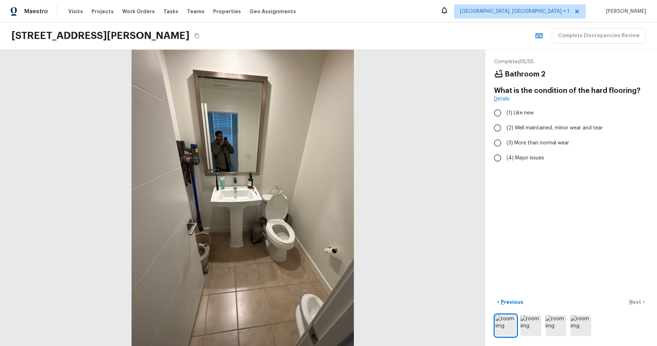
radio input "true"
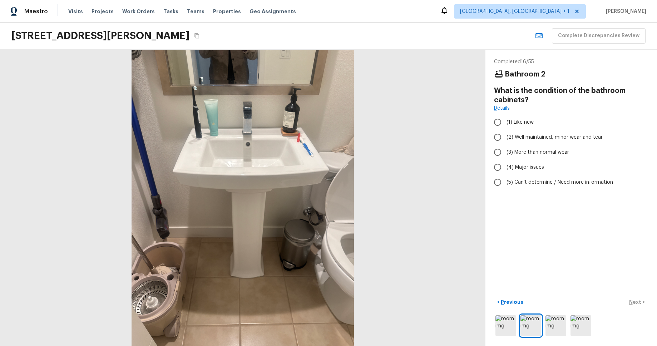
click at [322, 7] on div "Maestro Visits Projects Work Orders Tasks Teams Properties Geo Assignments Albu…" at bounding box center [328, 11] width 657 height 23
